Goal: Check status: Check status

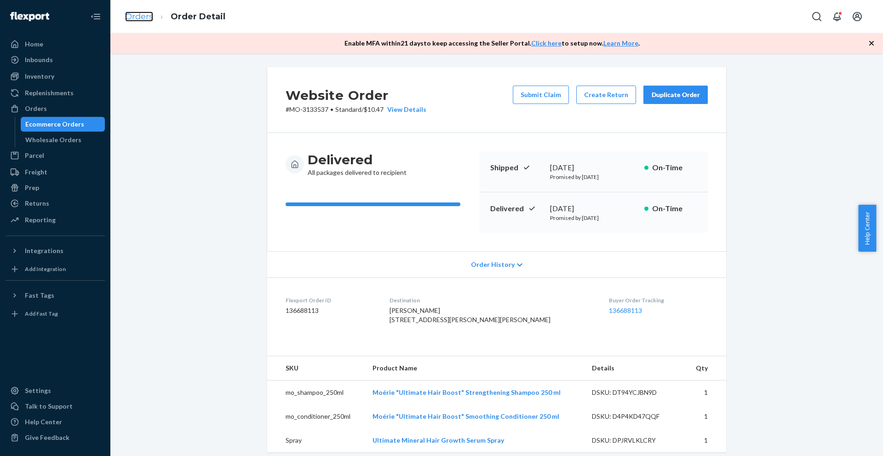
click at [148, 19] on link "Orders" at bounding box center [139, 16] width 28 height 10
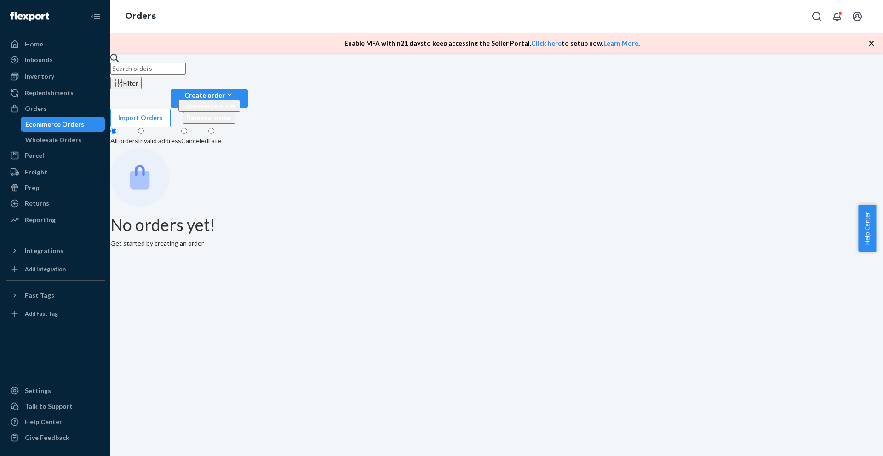
click at [186, 74] on input "text" at bounding box center [147, 69] width 75 height 12
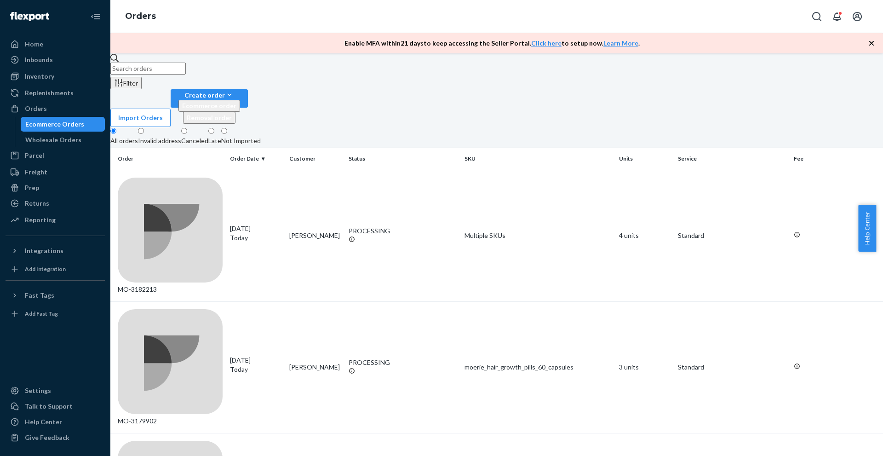
paste input "[URL][DOMAIN_NAME]"
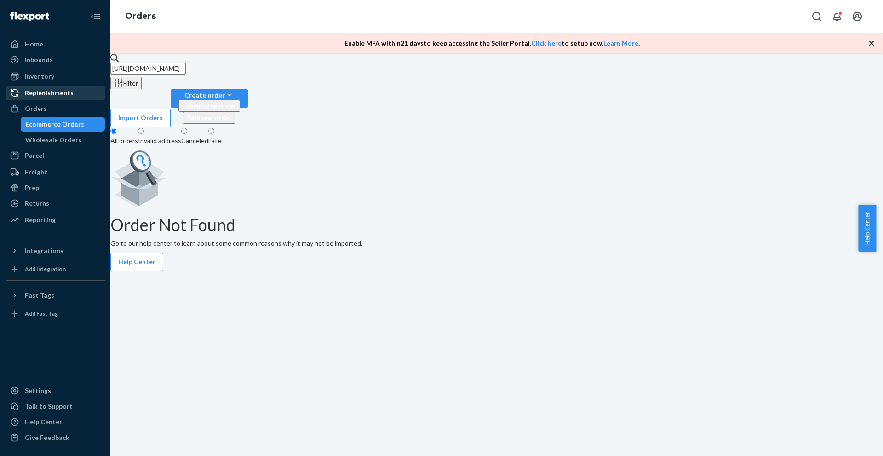
drag, startPoint x: 277, startPoint y: 76, endPoint x: 85, endPoint y: 91, distance: 192.3
click at [85, 91] on div "Home Inbounds Shipping Plans Problems Inventory Products Branded Packaging Repl…" at bounding box center [441, 228] width 883 height 456
click at [186, 74] on input "3169540" at bounding box center [147, 69] width 75 height 12
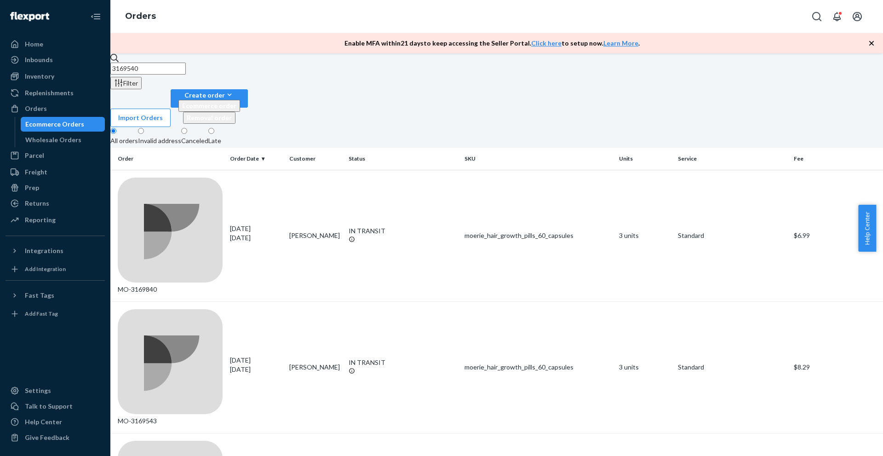
paste input "1723149"
click at [186, 74] on input "1723149" at bounding box center [147, 69] width 75 height 12
click at [186, 73] on input "1723149" at bounding box center [147, 69] width 75 height 12
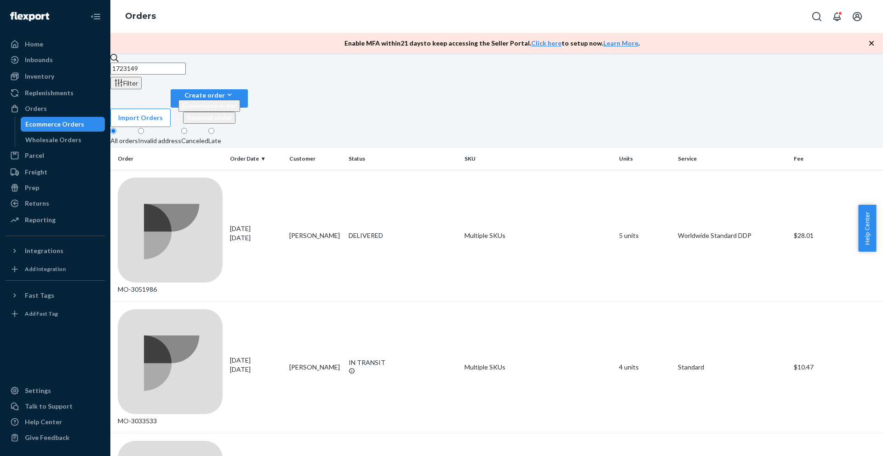
paste input "171960"
click at [186, 74] on input "1719609" at bounding box center [147, 69] width 75 height 12
paste input "5172"
type input "1715172"
